Goal: Task Accomplishment & Management: Manage account settings

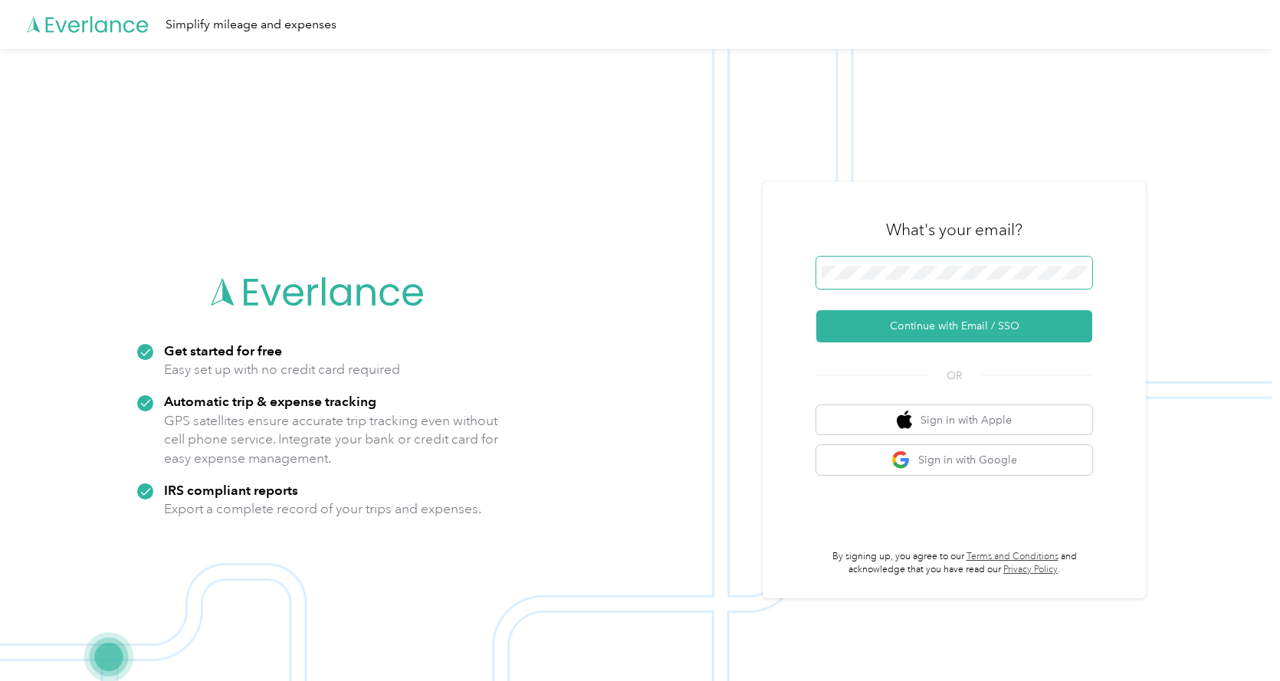
click at [816, 310] on button "Continue with Email / SSO" at bounding box center [954, 326] width 276 height 32
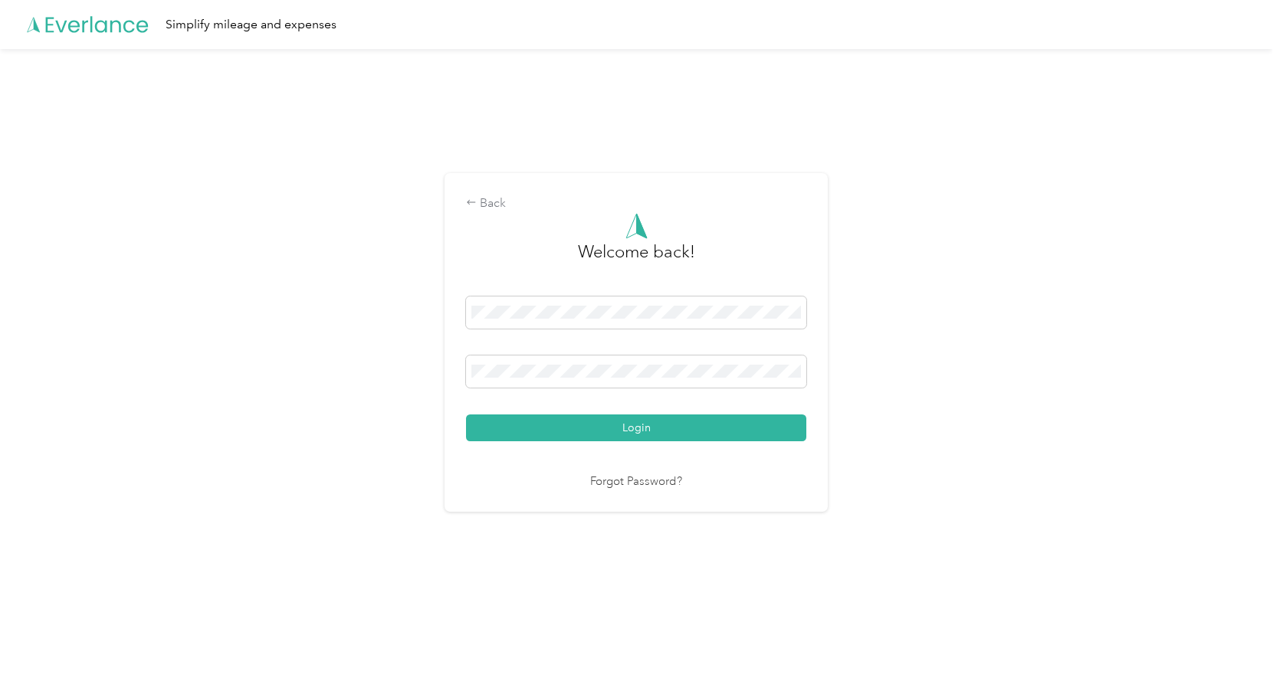
click at [466, 415] on button "Login" at bounding box center [636, 428] width 340 height 27
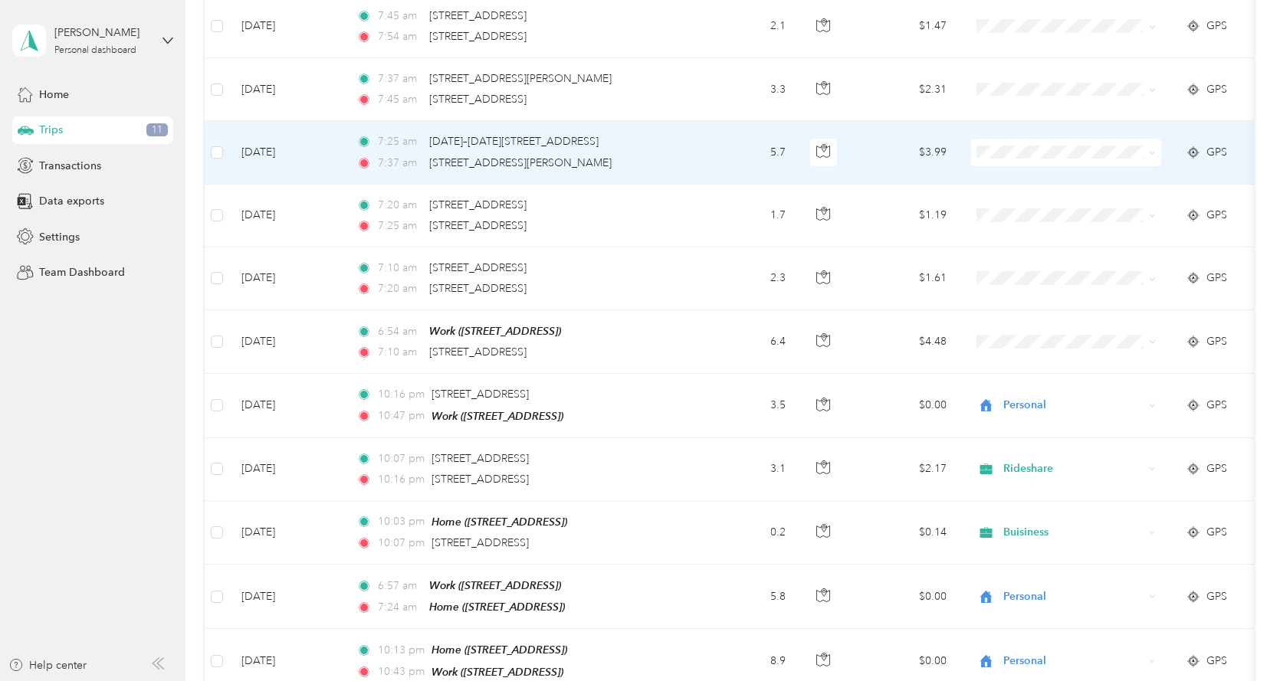
scroll to position [460, 0]
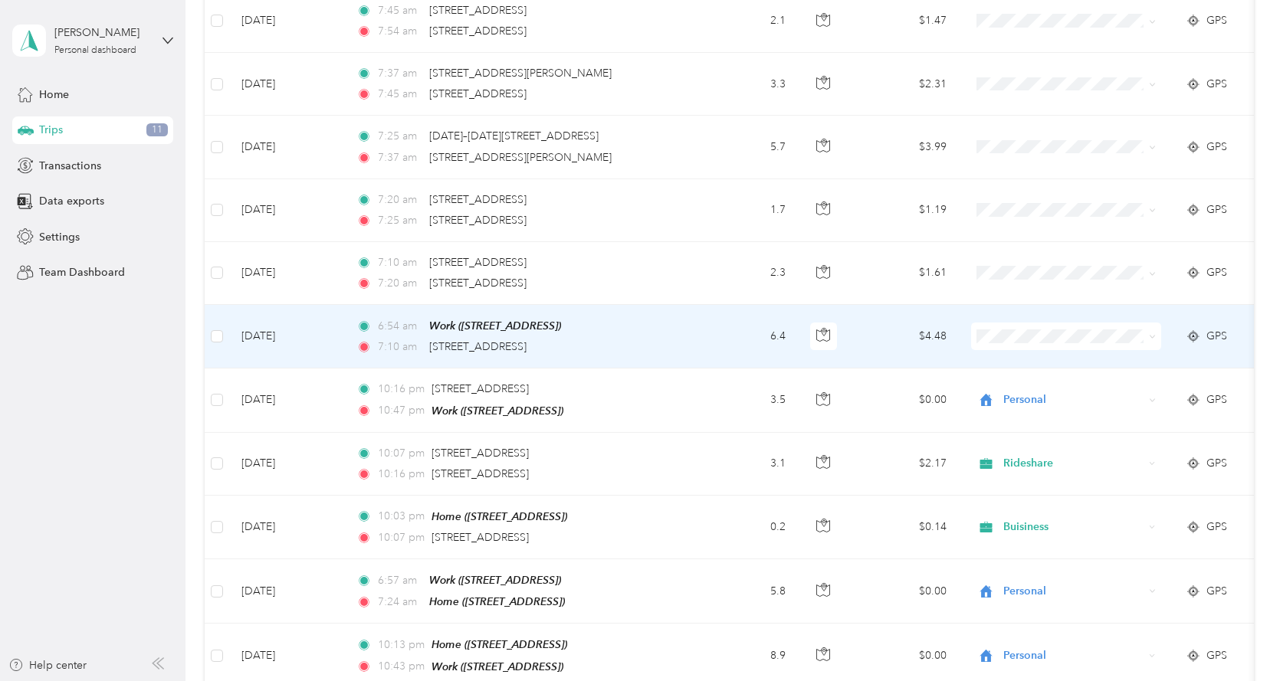
click at [1028, 483] on li "Buisiness" at bounding box center [1066, 489] width 190 height 27
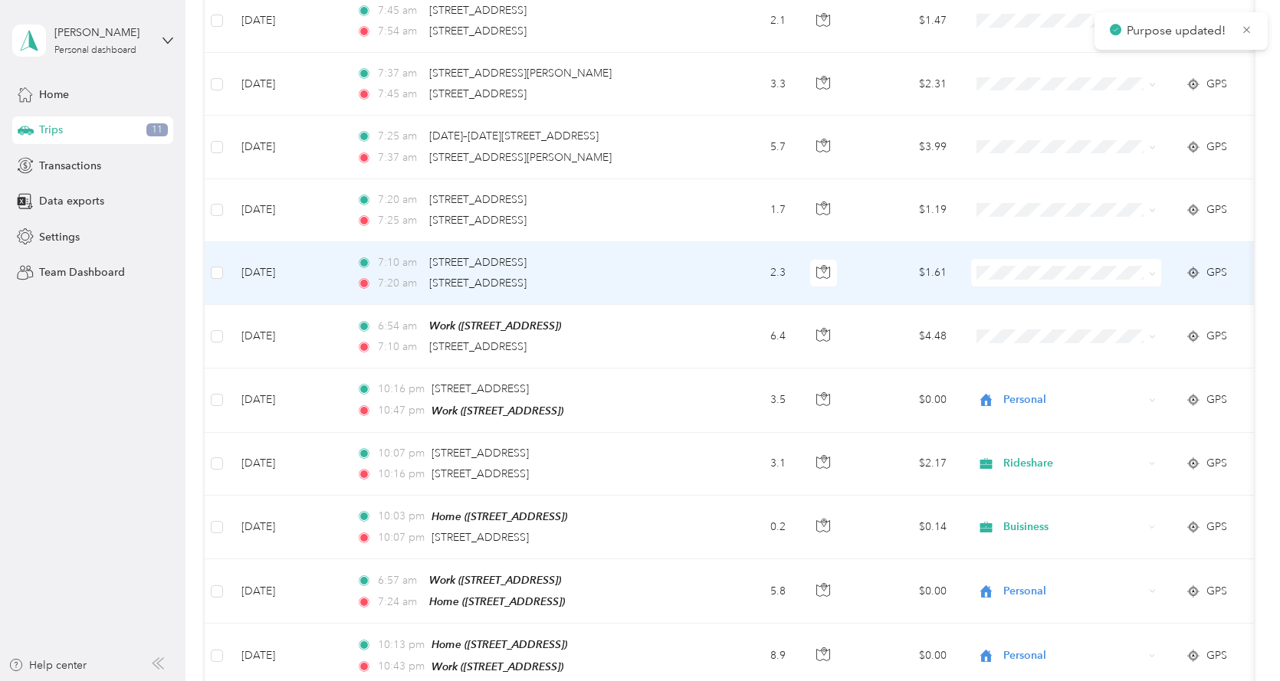
click at [1039, 259] on span at bounding box center [1066, 273] width 190 height 28
click at [1027, 452] on li "Rideshare" at bounding box center [1066, 458] width 190 height 27
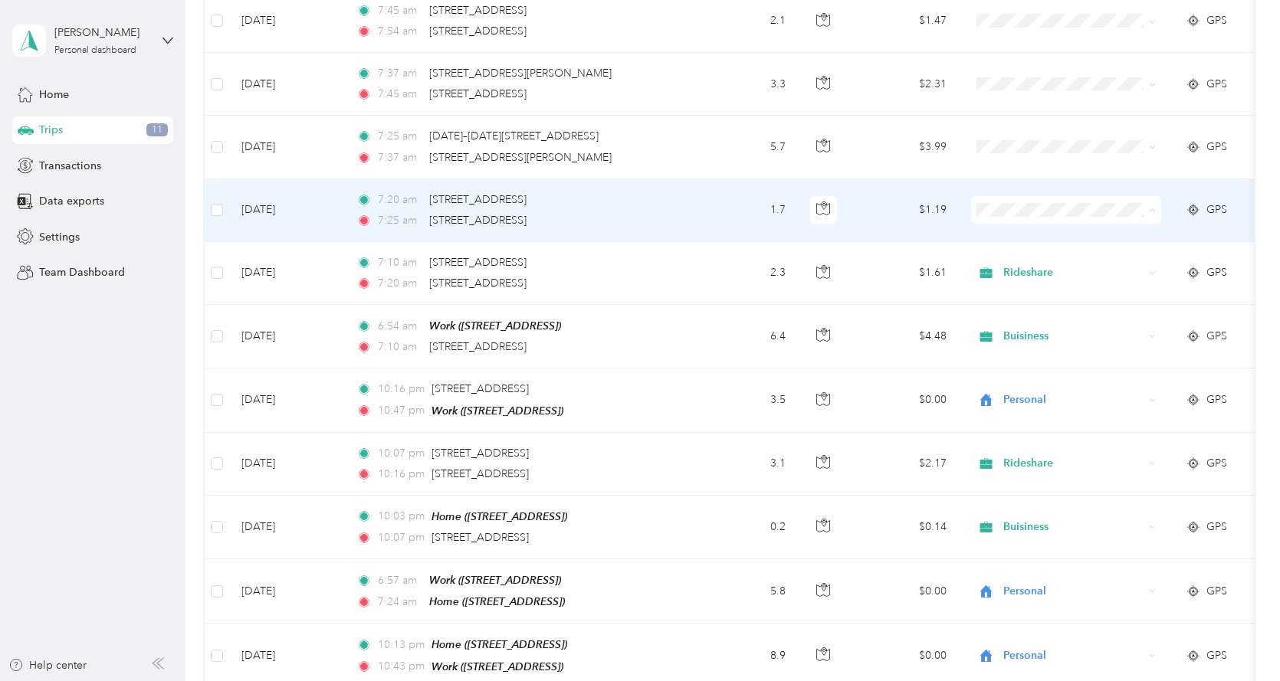
click at [1016, 376] on li "Buisiness" at bounding box center [1066, 370] width 190 height 27
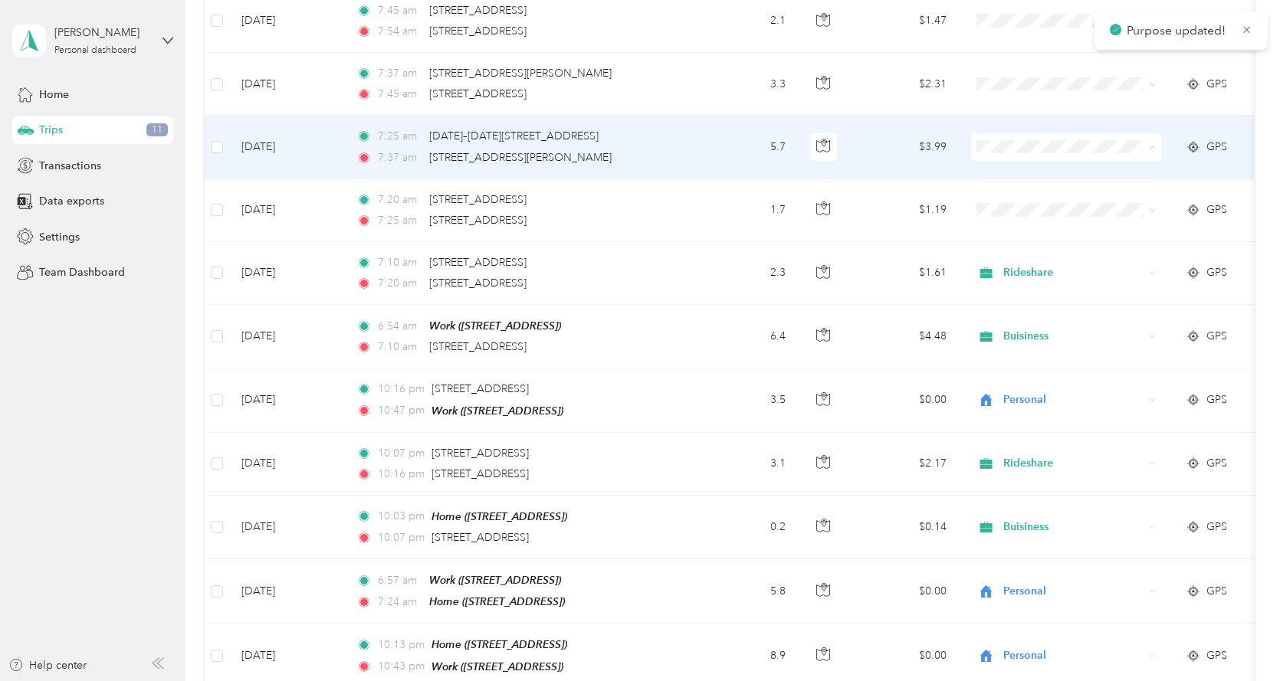
click at [1026, 337] on span "Rideshare" at bounding box center [1080, 335] width 142 height 16
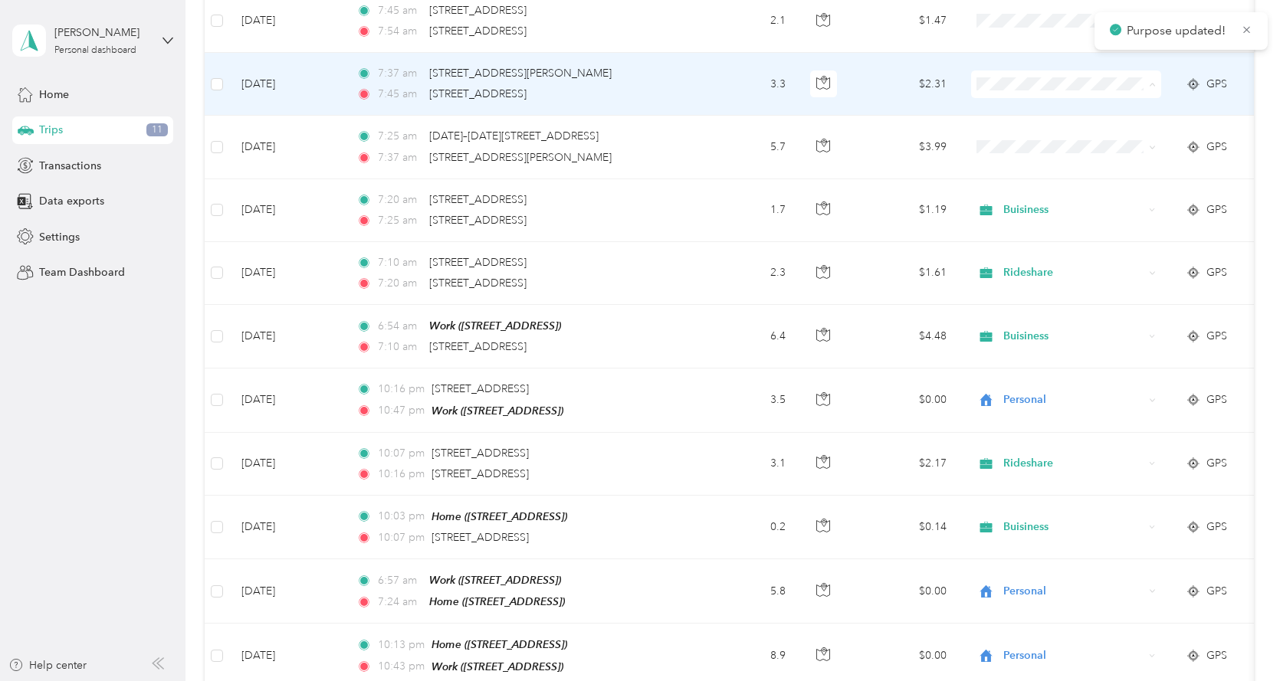
click at [1031, 238] on span "Buisiness" at bounding box center [1080, 245] width 142 height 16
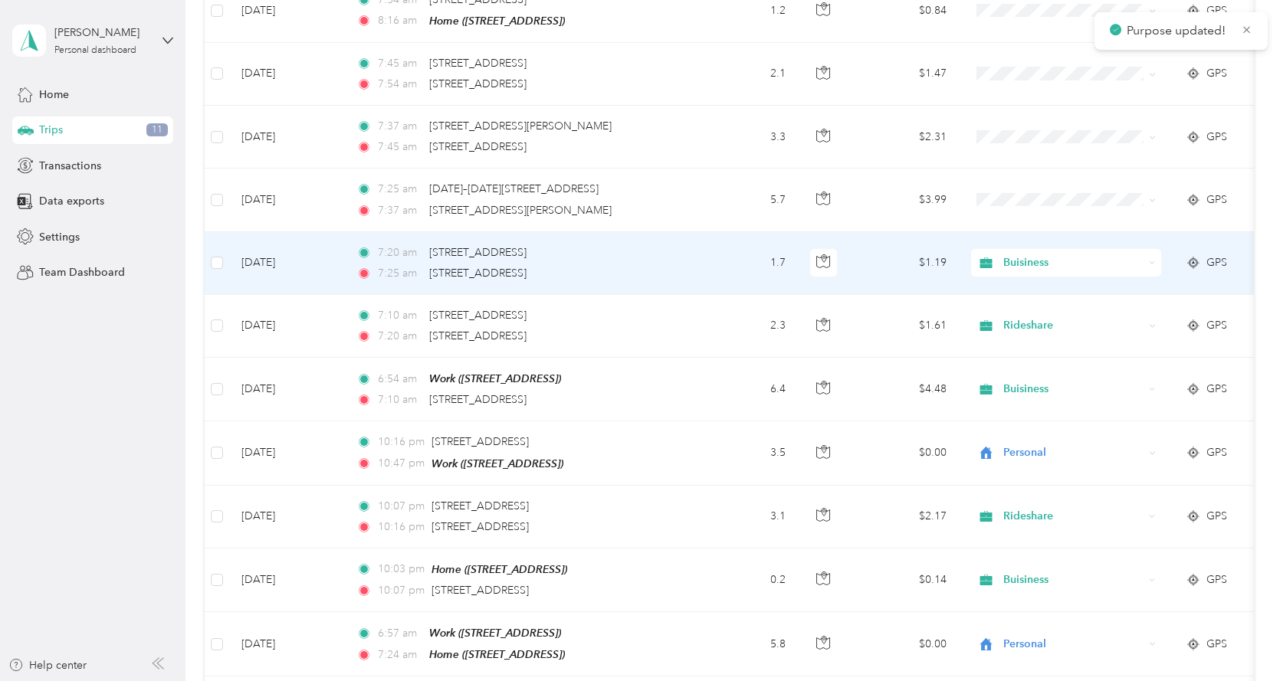
scroll to position [383, 0]
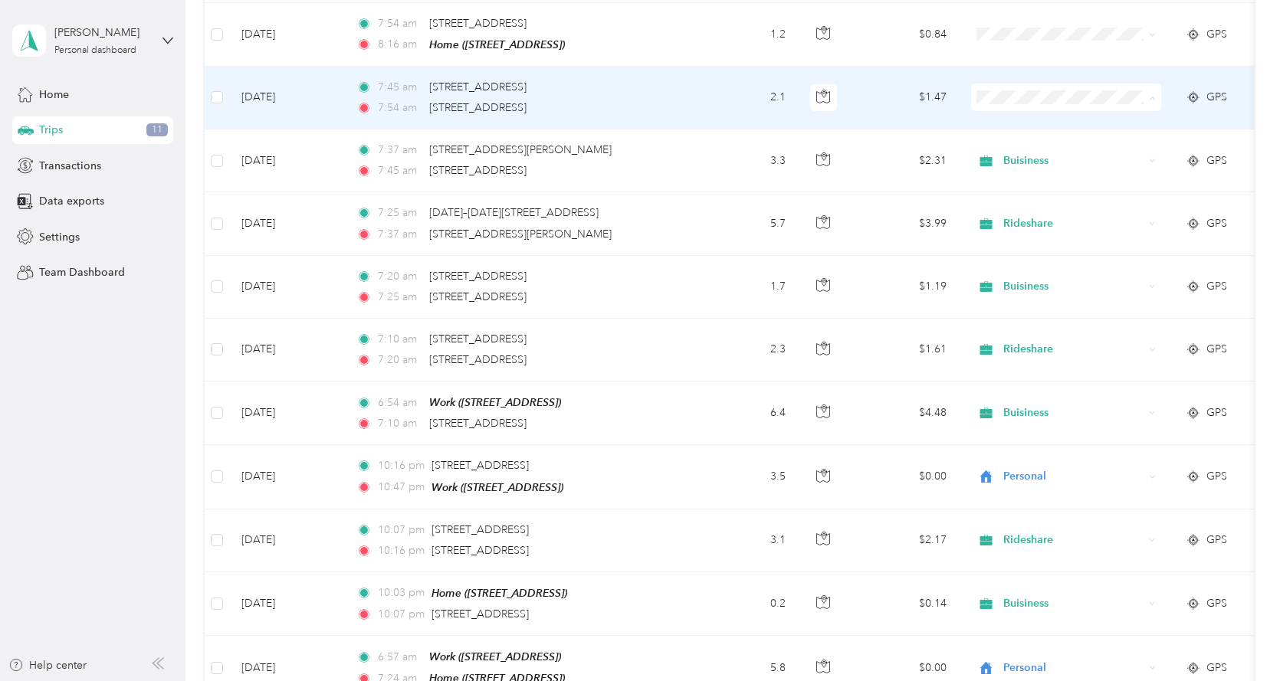
click at [1042, 278] on span "Rideshare" at bounding box center [1080, 285] width 142 height 16
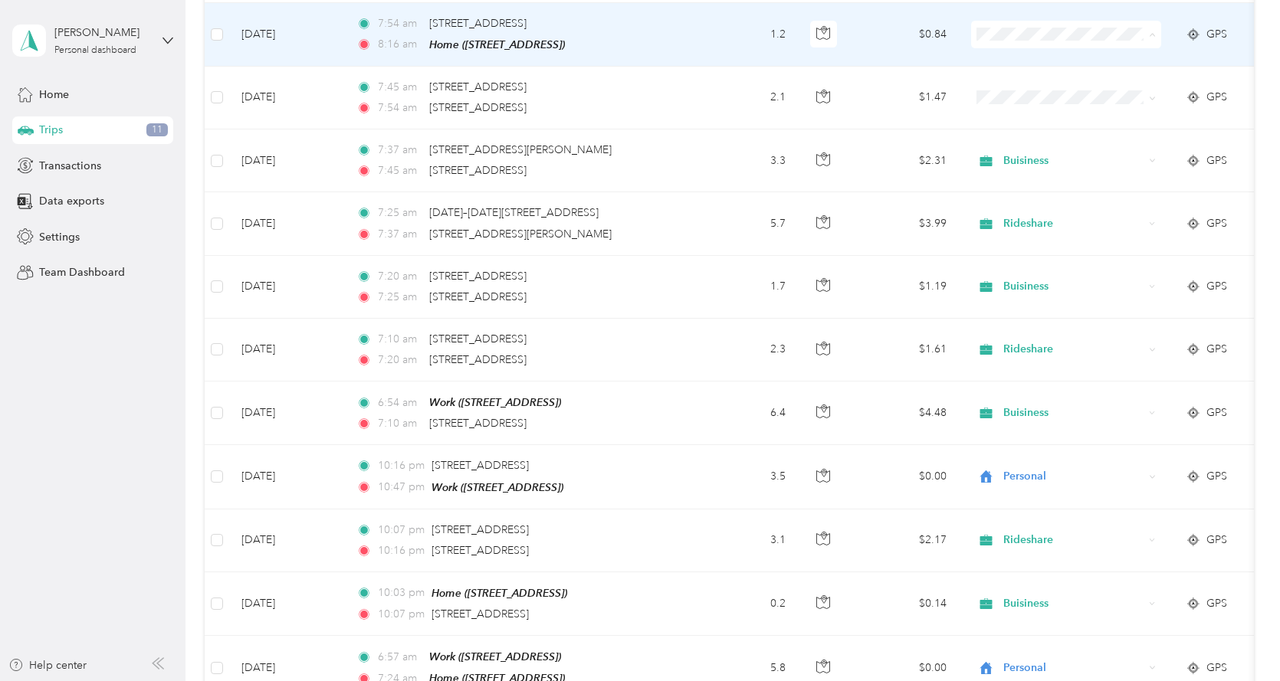
click at [1029, 75] on li "Personal" at bounding box center [1066, 87] width 190 height 27
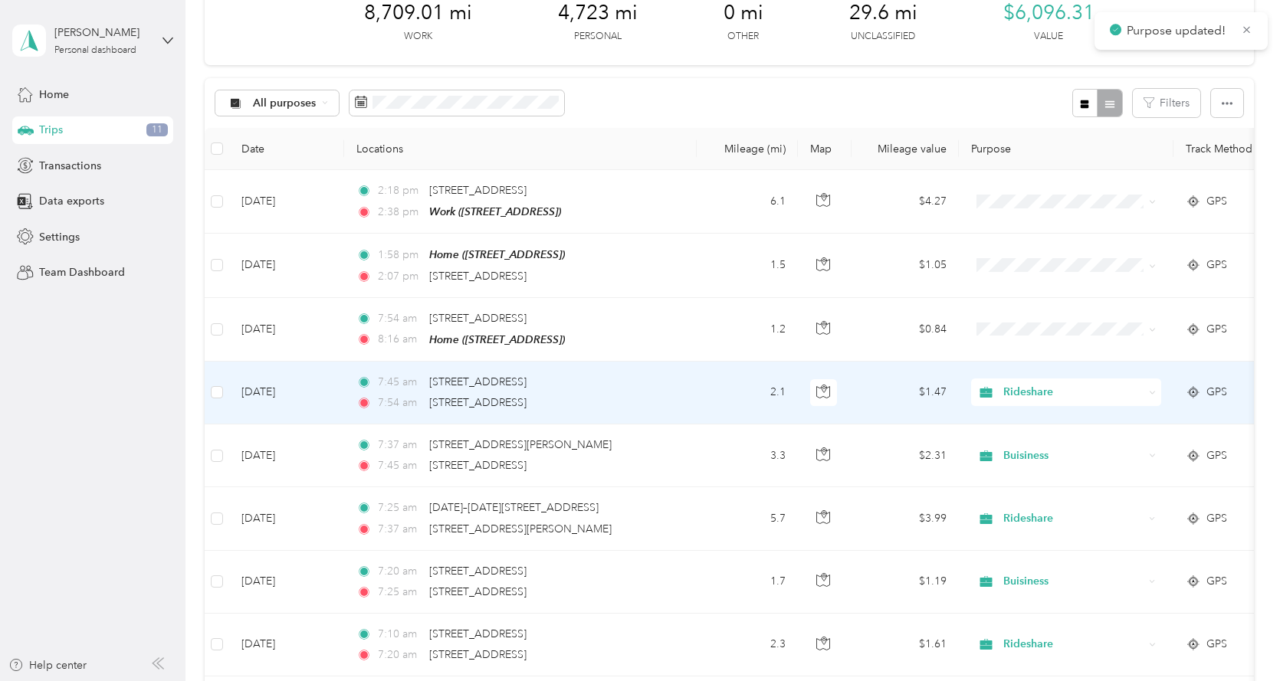
scroll to position [77, 0]
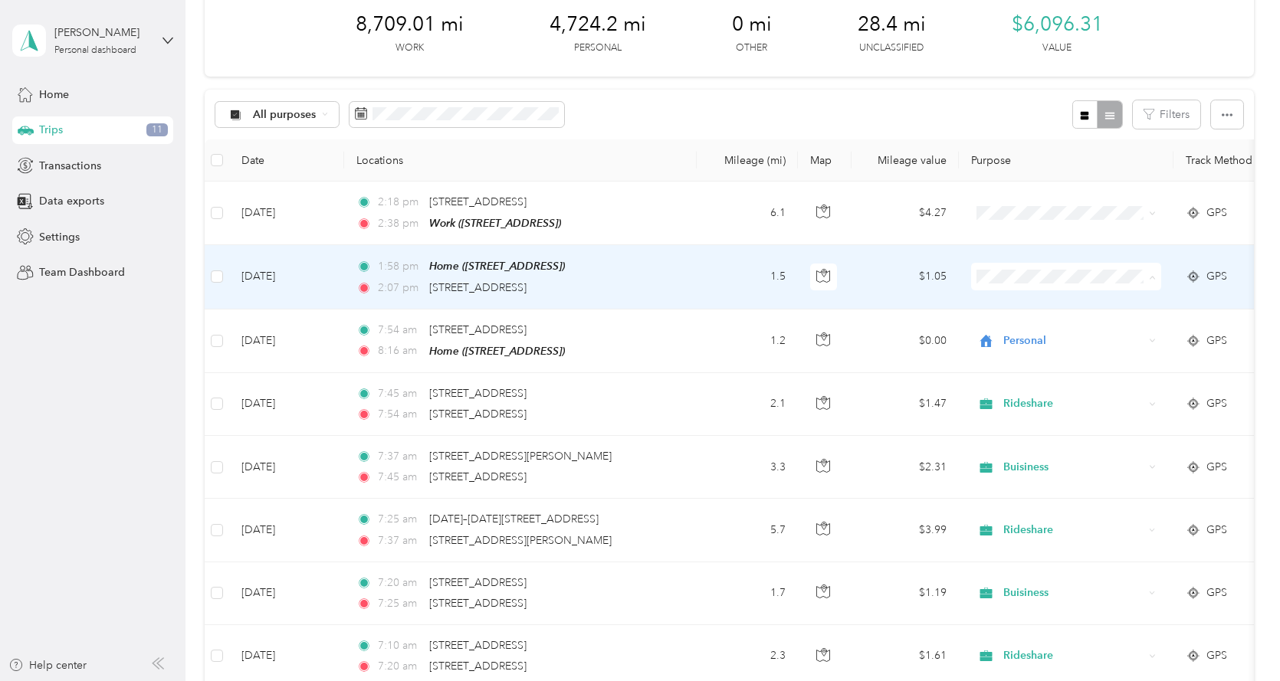
click at [1046, 334] on span "Personal" at bounding box center [1080, 331] width 142 height 16
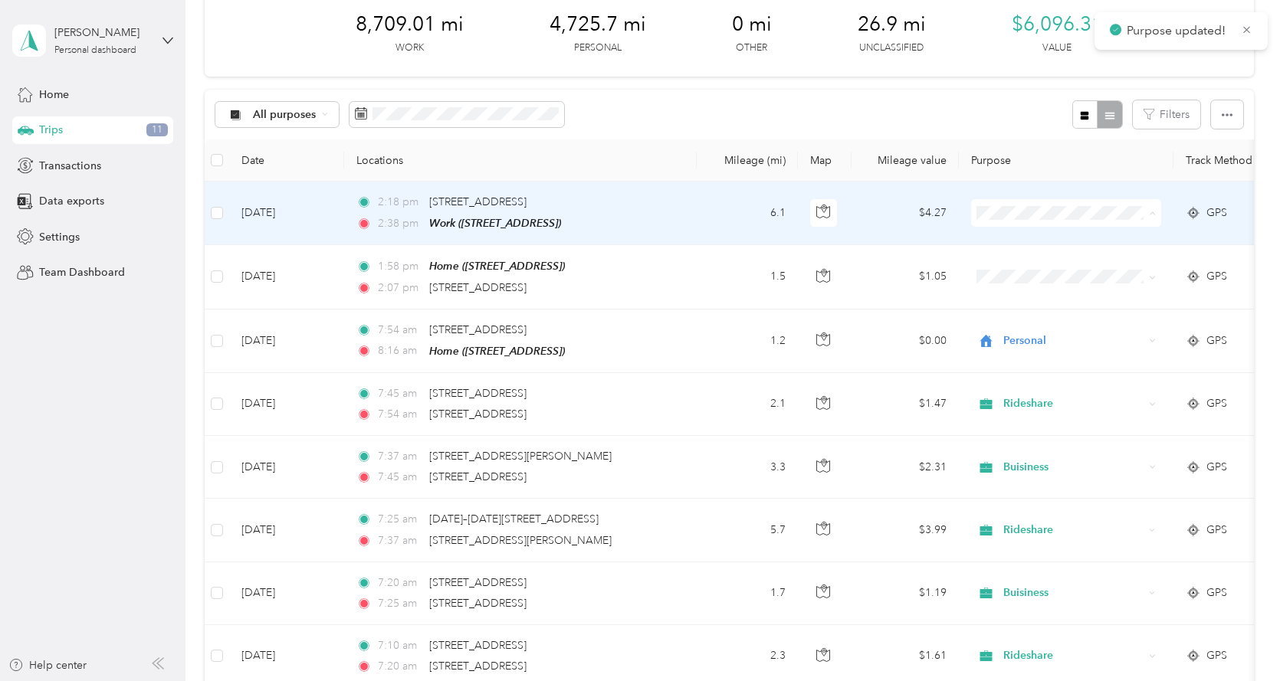
click at [1032, 265] on span "Personal" at bounding box center [1080, 269] width 142 height 16
click at [1053, 269] on span "Personal" at bounding box center [1080, 269] width 142 height 16
